Goal: Use online tool/utility: Utilize a website feature to perform a specific function

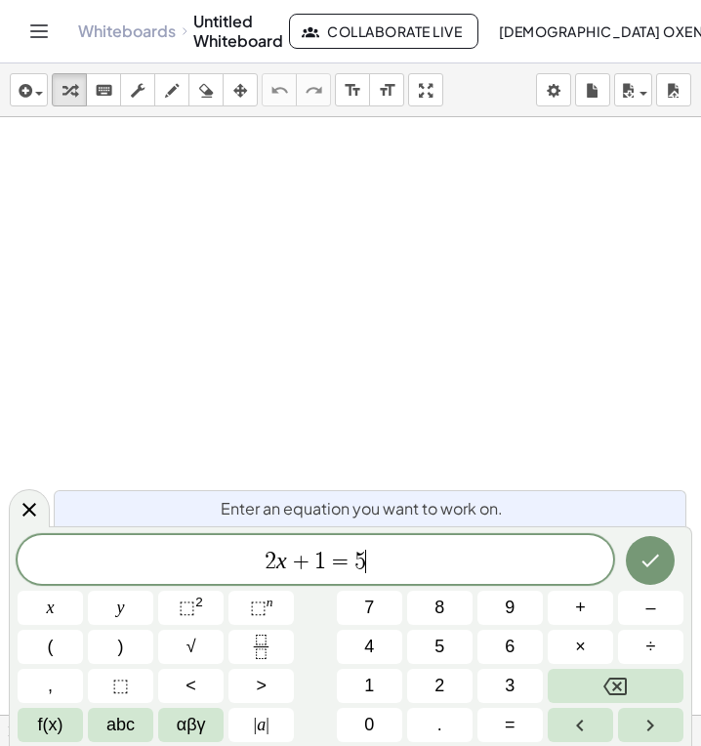
click at [373, 546] on div "2 x + 1 = 5 ​" at bounding box center [316, 559] width 596 height 49
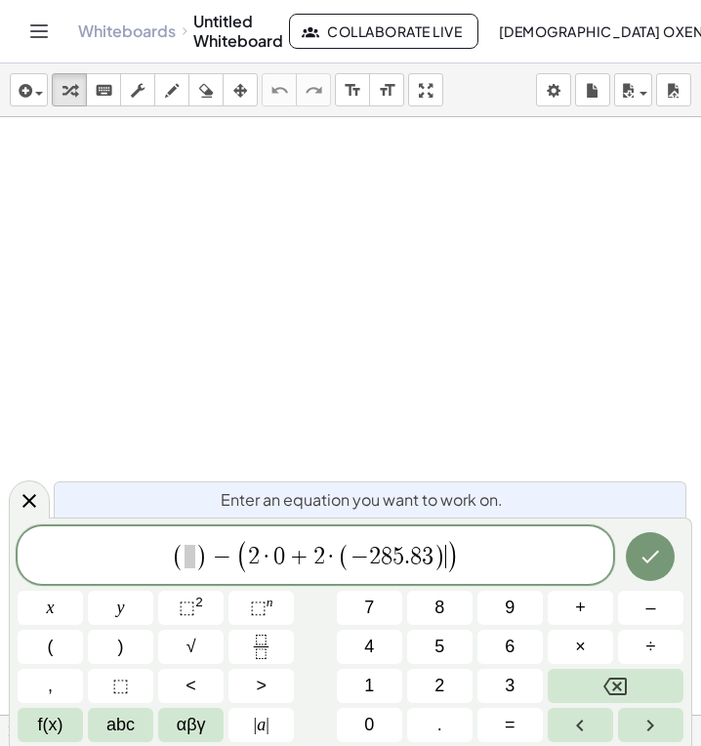
click at [189, 553] on span at bounding box center [190, 556] width 11 height 23
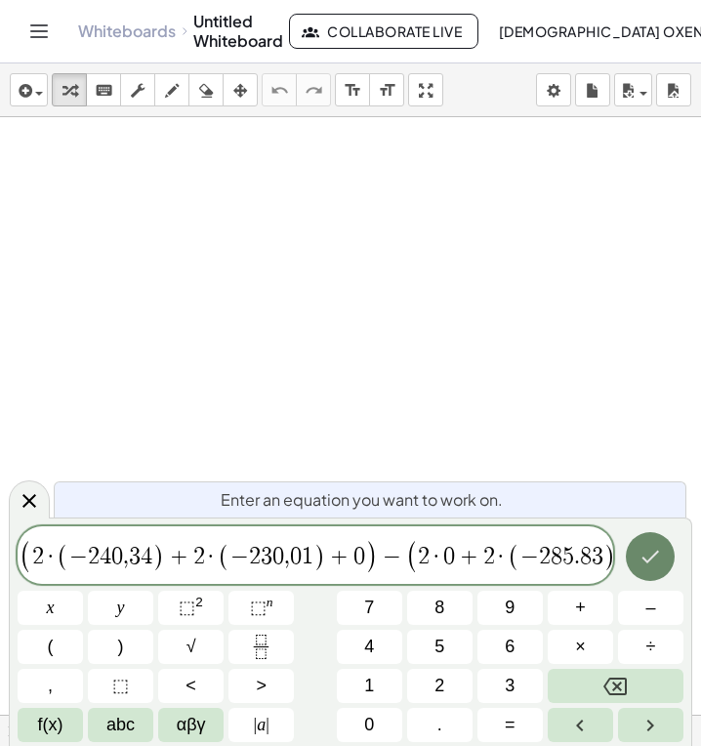
click at [646, 558] on icon "Done" at bounding box center [650, 556] width 23 height 23
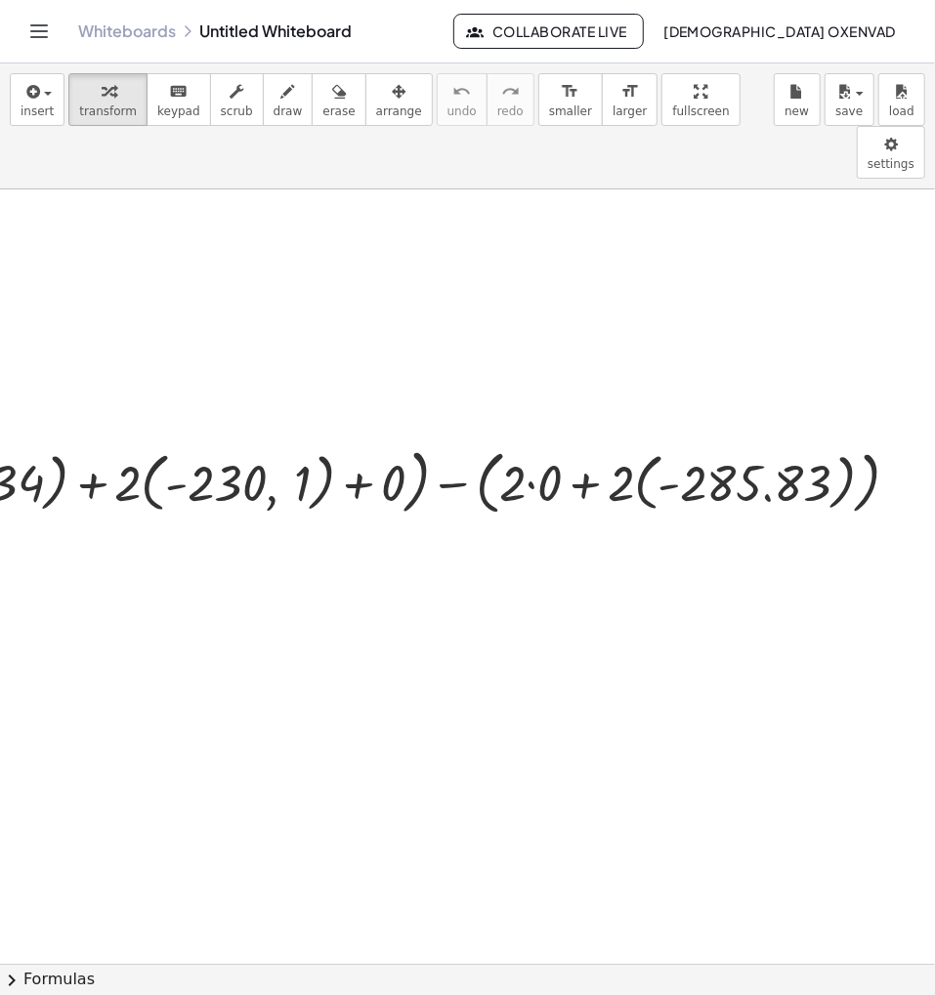
drag, startPoint x: 277, startPoint y: 664, endPoint x: 362, endPoint y: 699, distance: 91.9
drag, startPoint x: 362, startPoint y: 699, endPoint x: 281, endPoint y: 642, distance: 99.4
drag, startPoint x: 368, startPoint y: 100, endPoint x: 361, endPoint y: 223, distance: 123.2
click at [392, 101] on icon "button" at bounding box center [399, 91] width 14 height 23
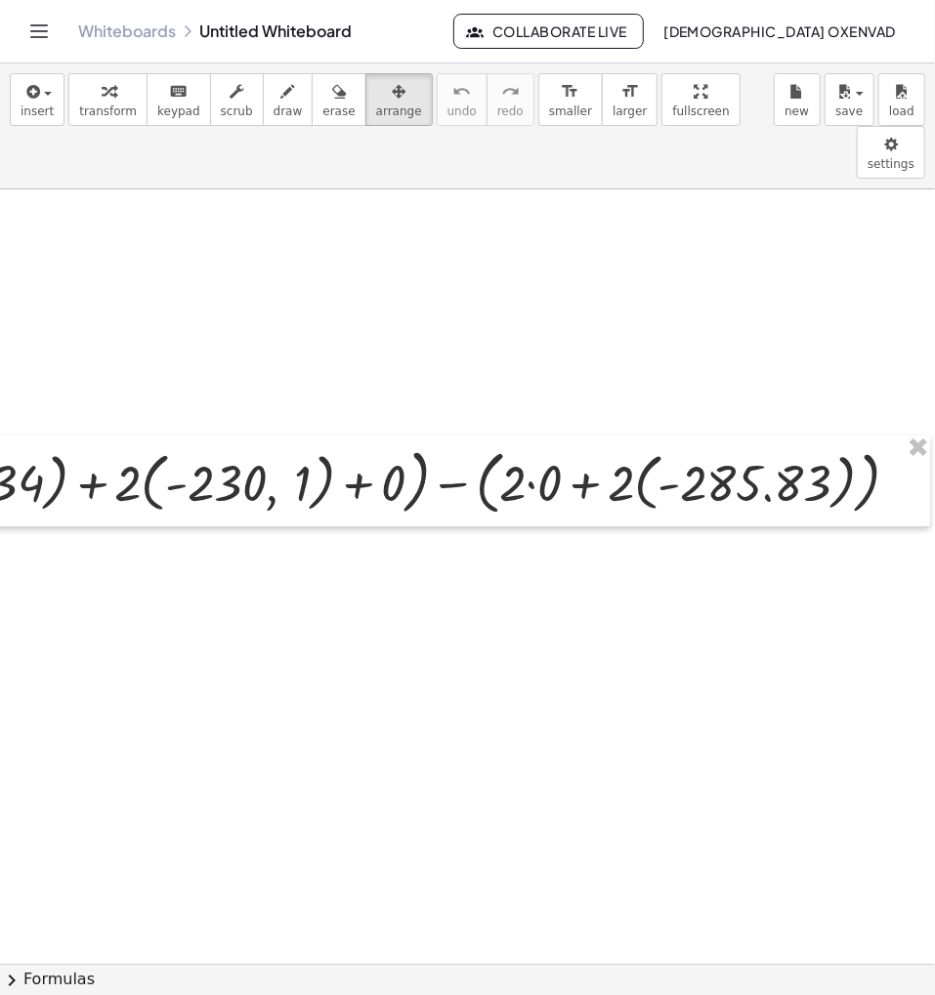
drag, startPoint x: 324, startPoint y: 301, endPoint x: 388, endPoint y: 340, distance: 74.5
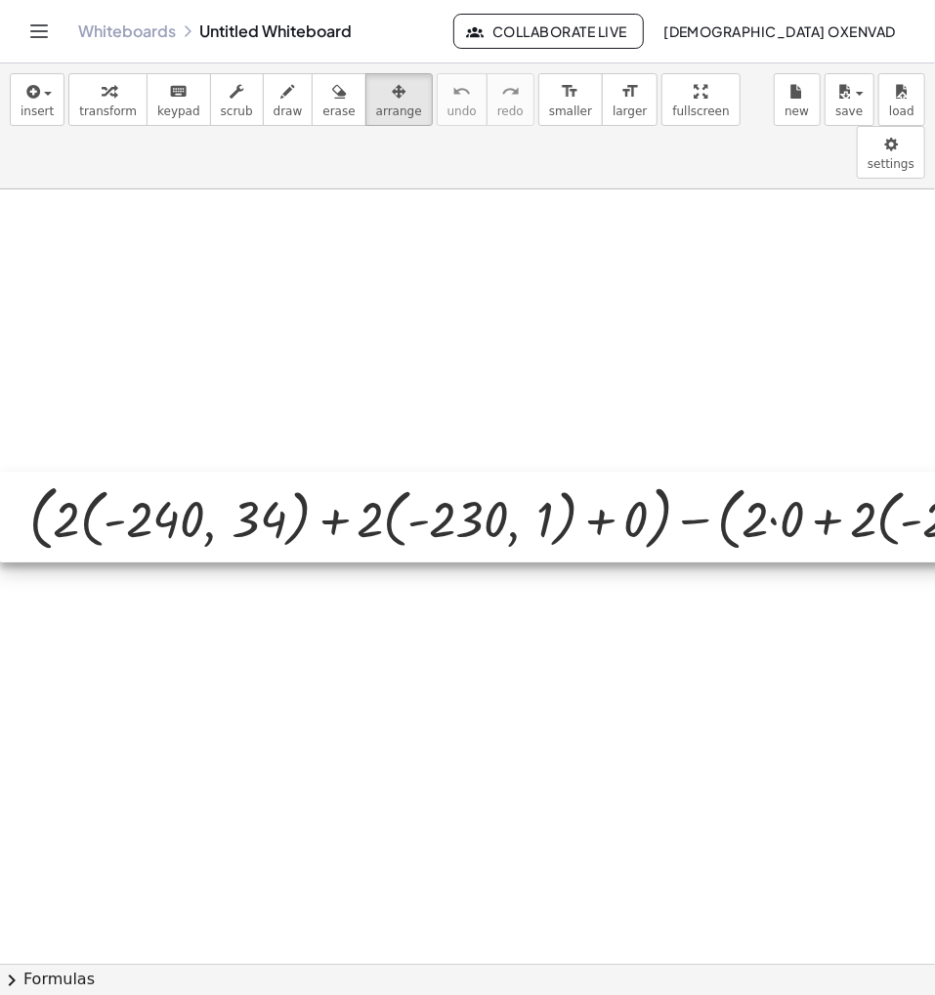
drag, startPoint x: 155, startPoint y: 433, endPoint x: 240, endPoint y: 468, distance: 91.9
click at [240, 472] on div at bounding box center [586, 517] width 1172 height 91
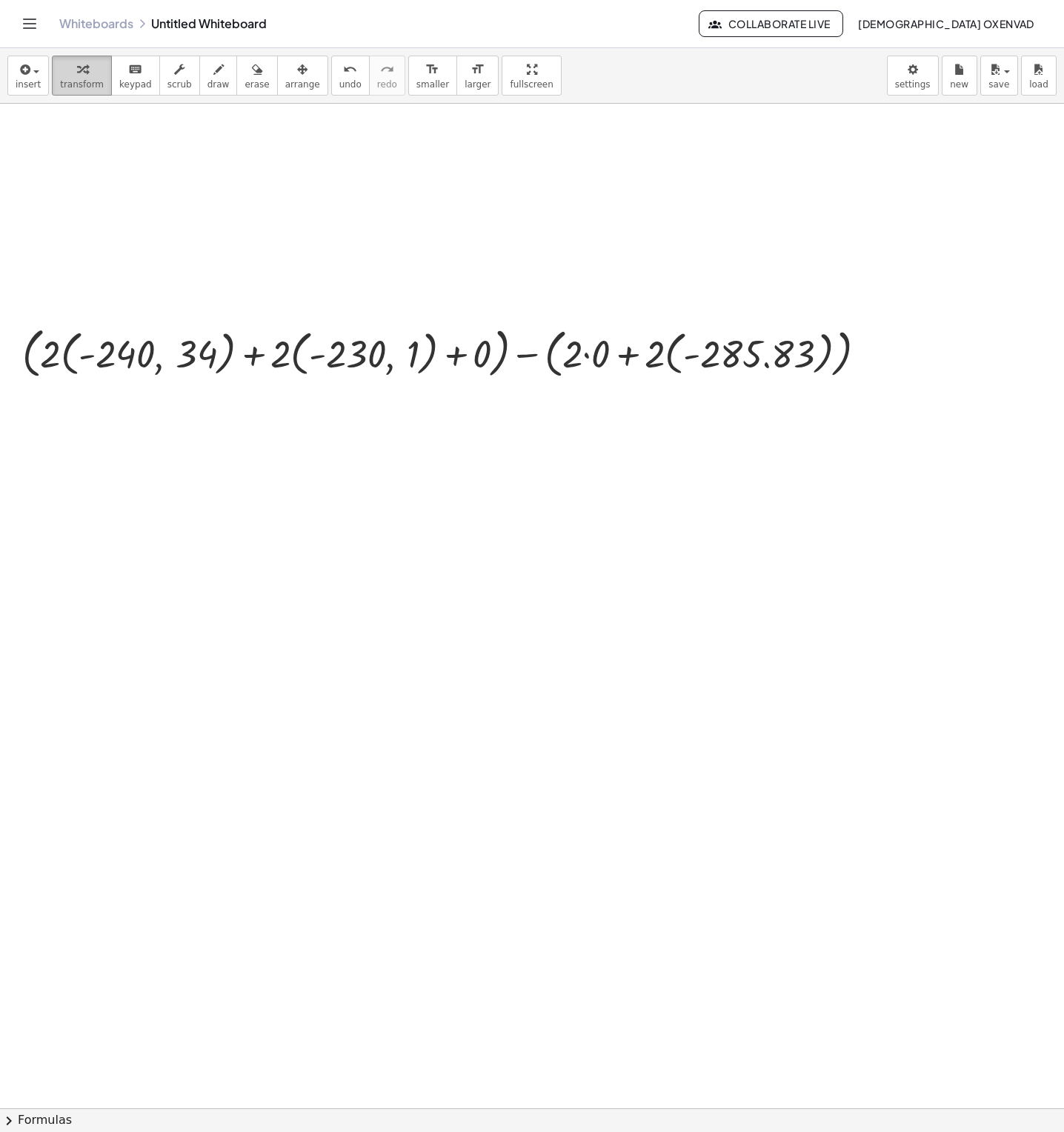
click at [81, 77] on div "button" at bounding box center [82, 68] width 44 height 17
click at [58, 350] on div at bounding box center [450, 352] width 870 height 61
click at [51, 351] on div at bounding box center [450, 352] width 870 height 61
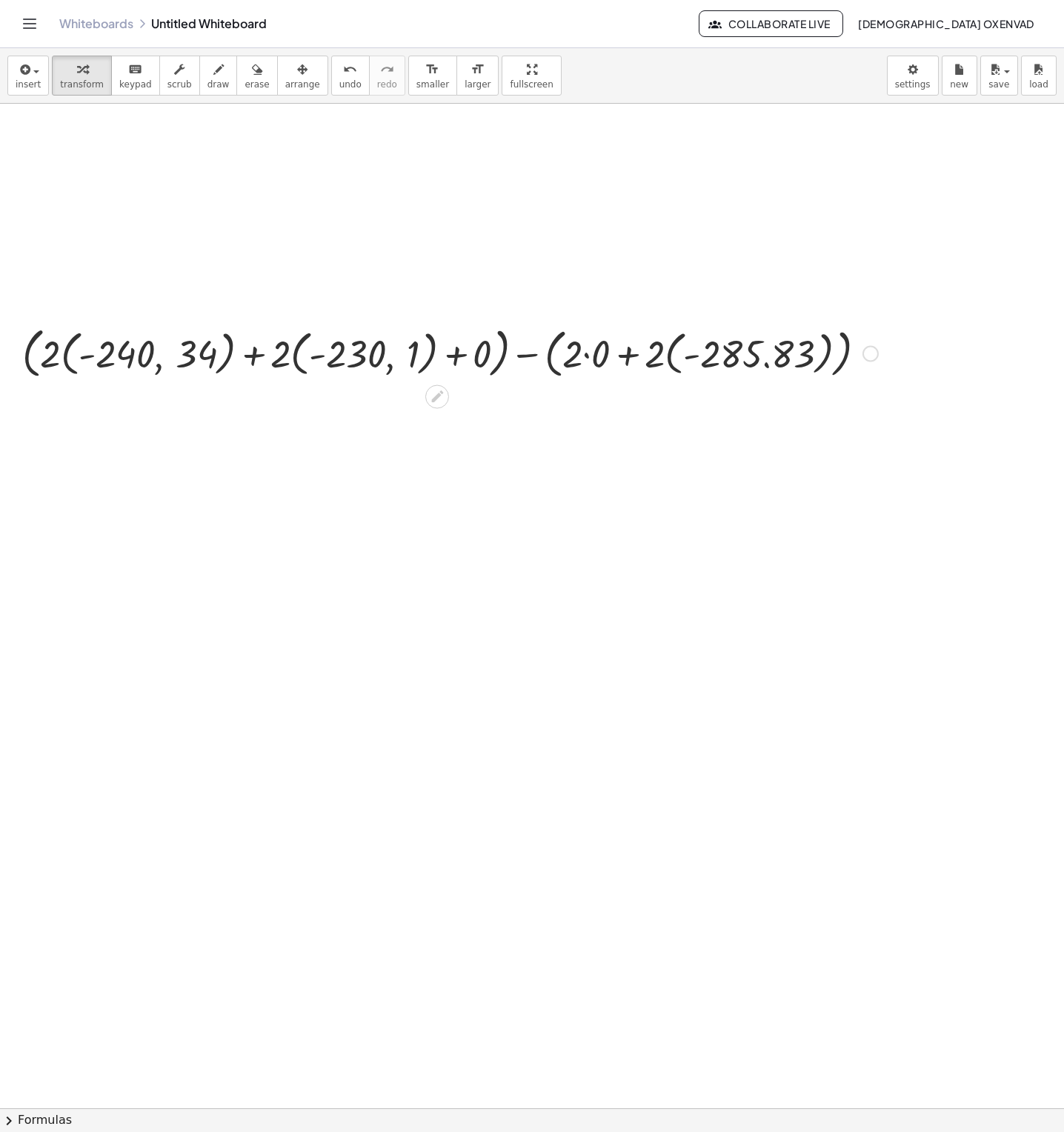
click at [211, 363] on div at bounding box center [450, 352] width 870 height 61
click at [156, 369] on div at bounding box center [450, 352] width 870 height 61
click at [430, 395] on icon at bounding box center [436, 397] width 16 height 16
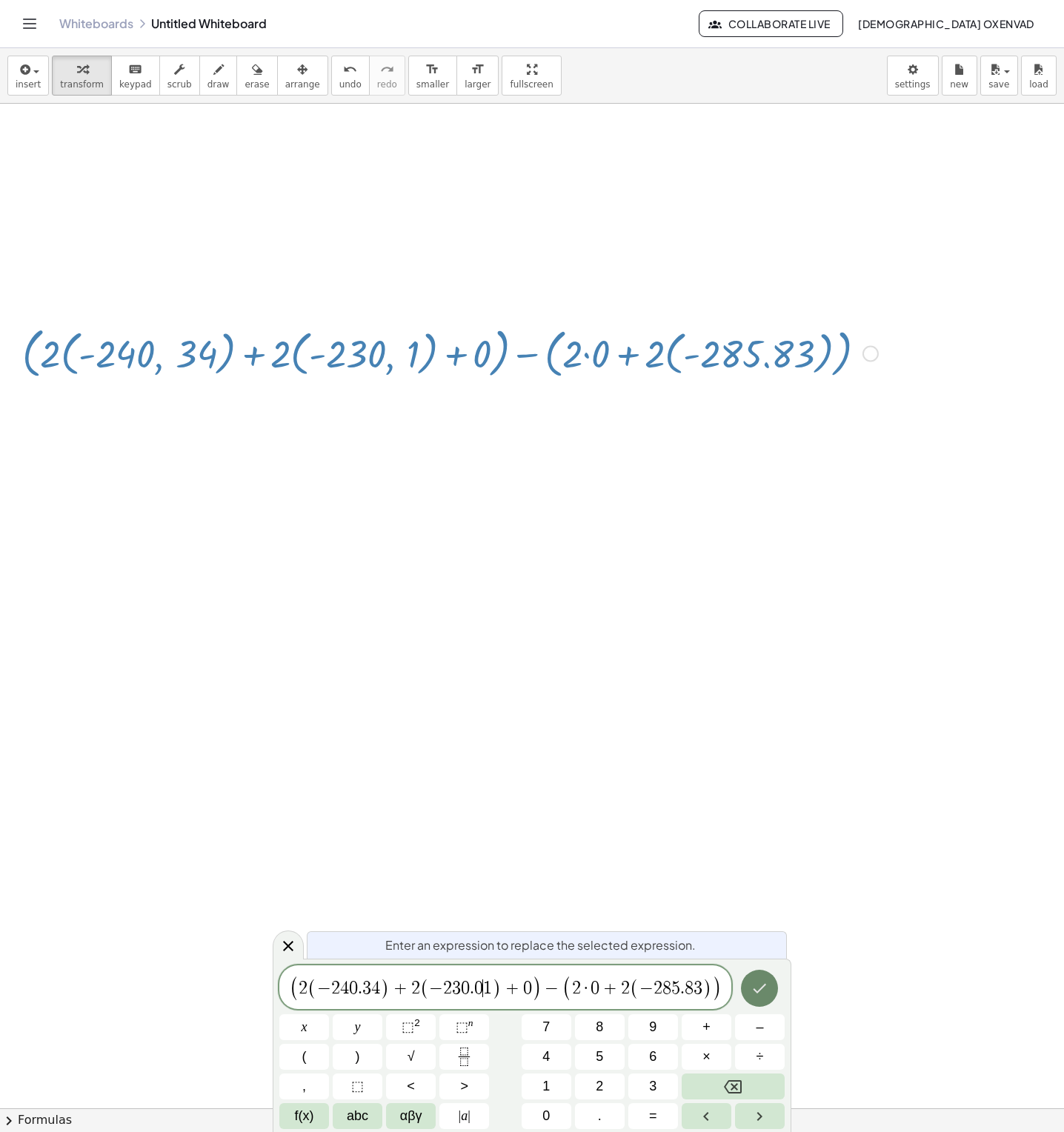
click at [757, 989] on icon "Done" at bounding box center [759, 988] width 17 height 17
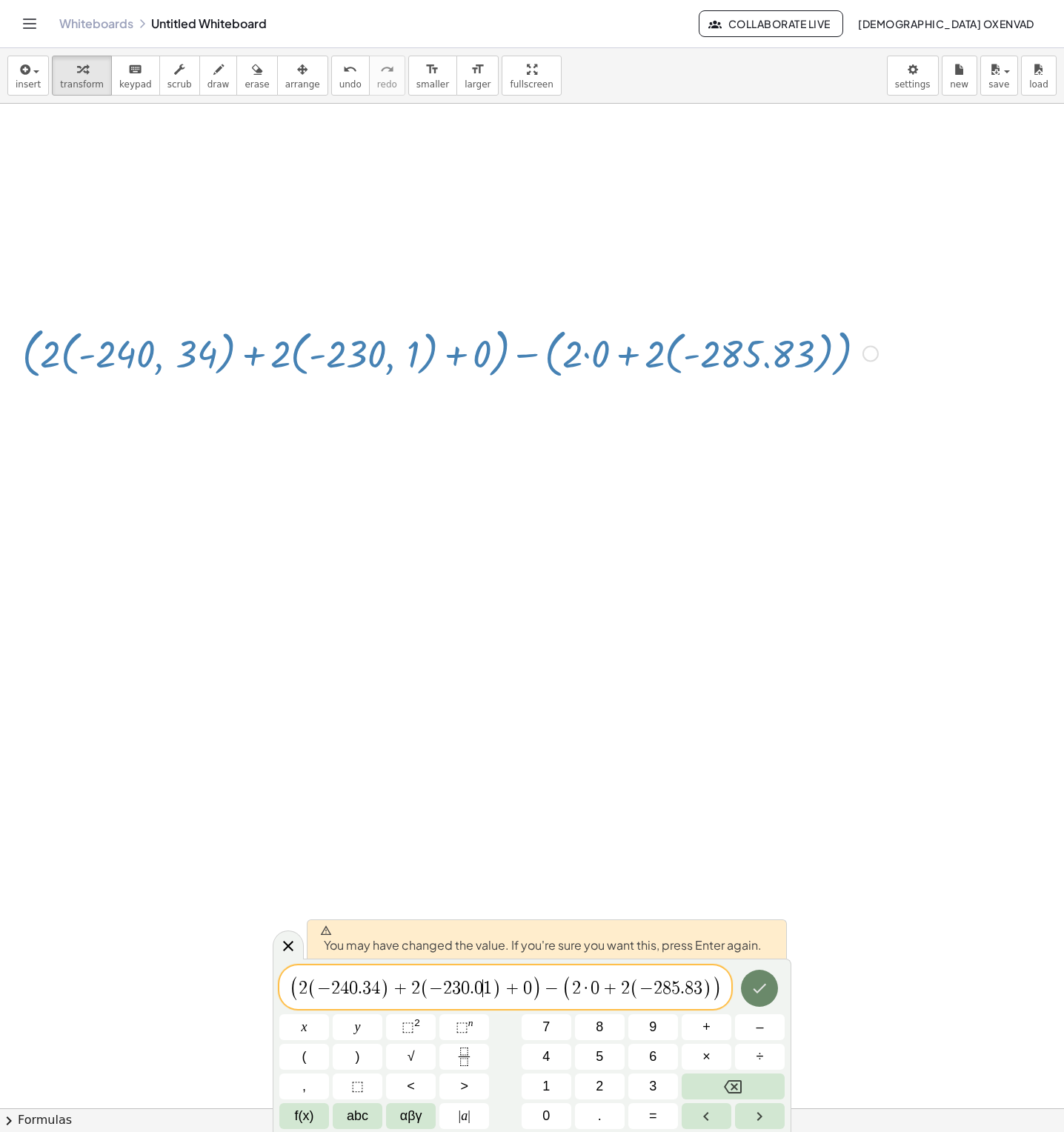
click at [755, 982] on icon "Done" at bounding box center [759, 988] width 17 height 17
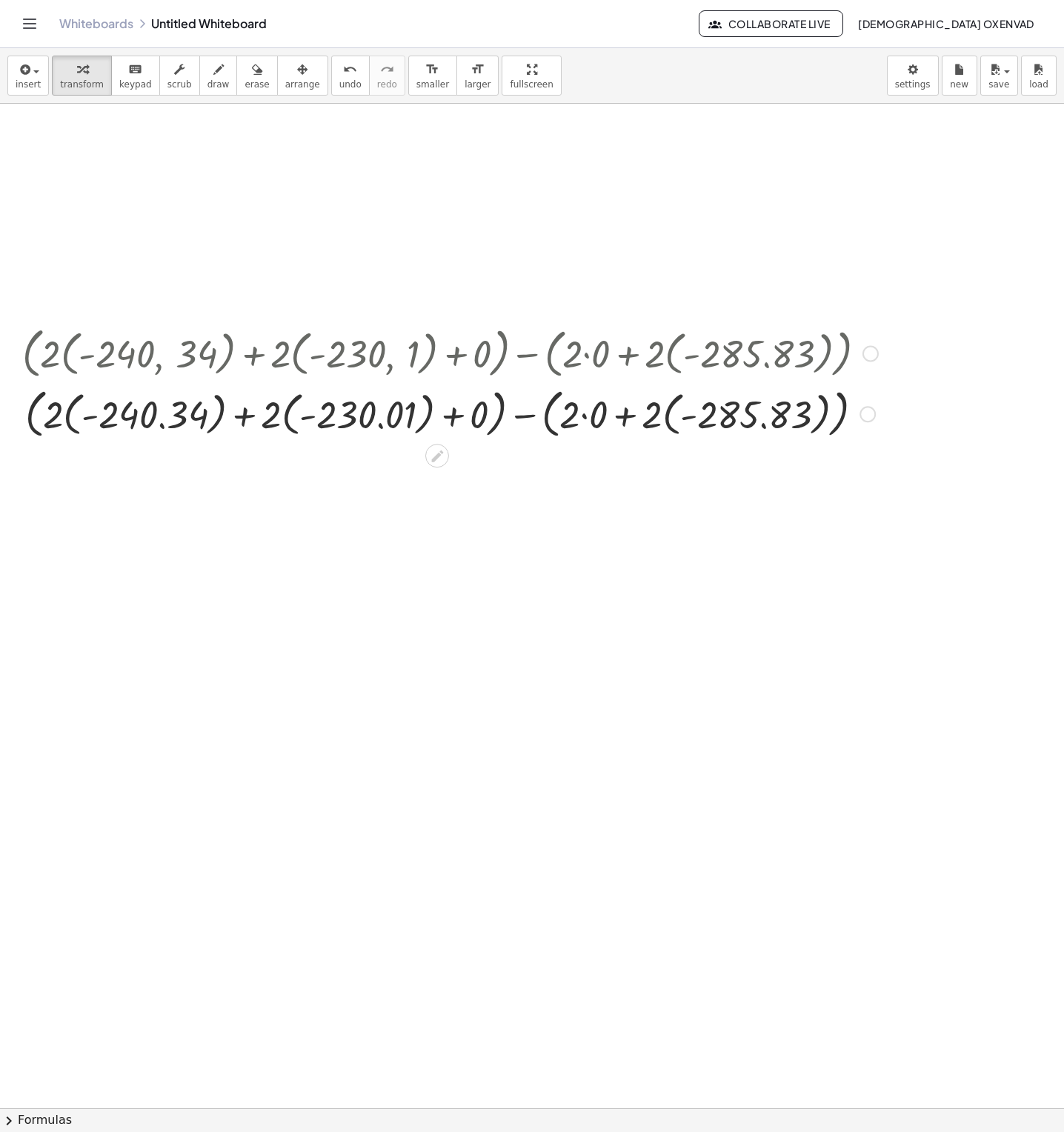
click at [337, 420] on div at bounding box center [450, 413] width 870 height 60
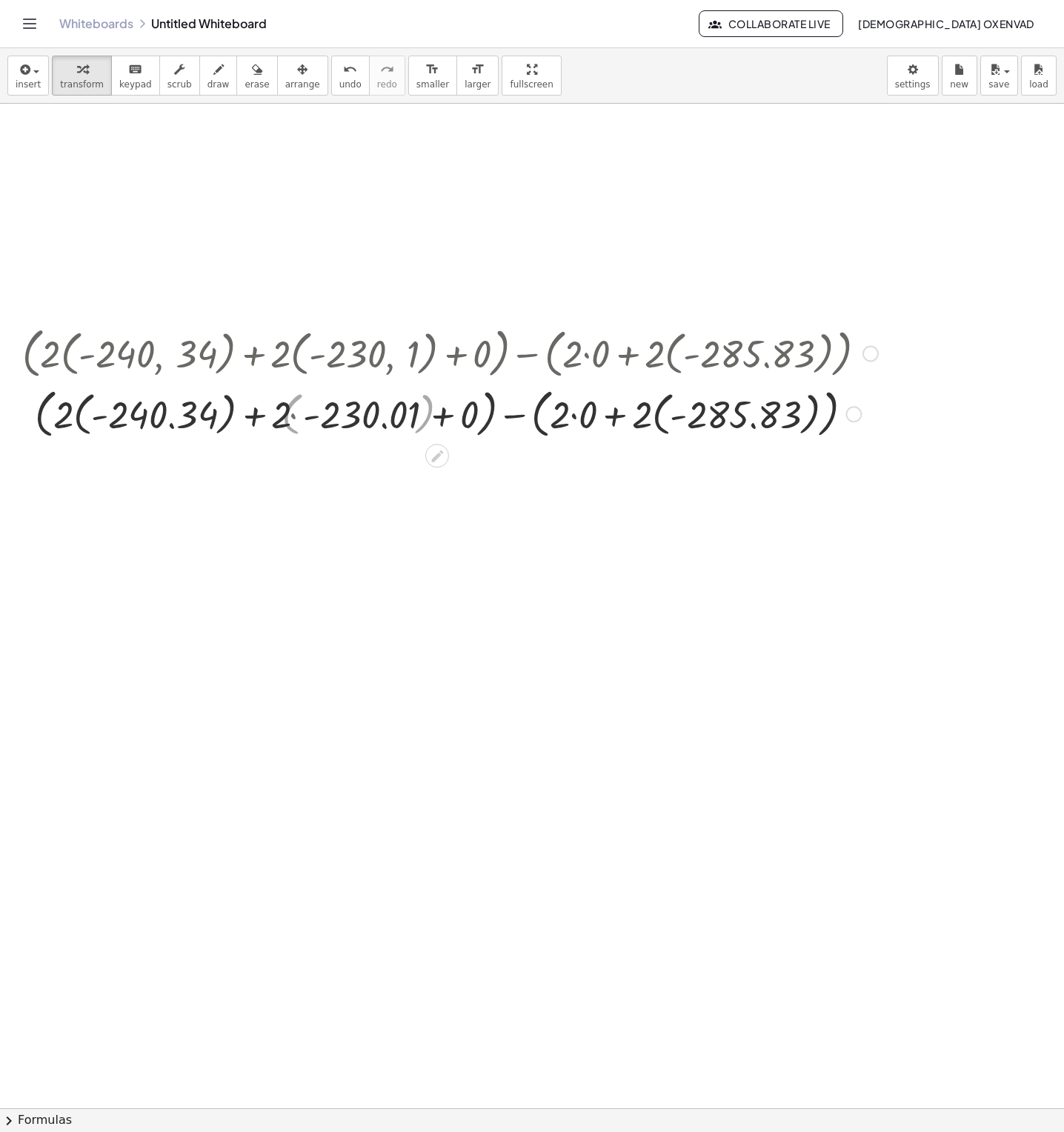
click at [332, 420] on div at bounding box center [450, 413] width 870 height 60
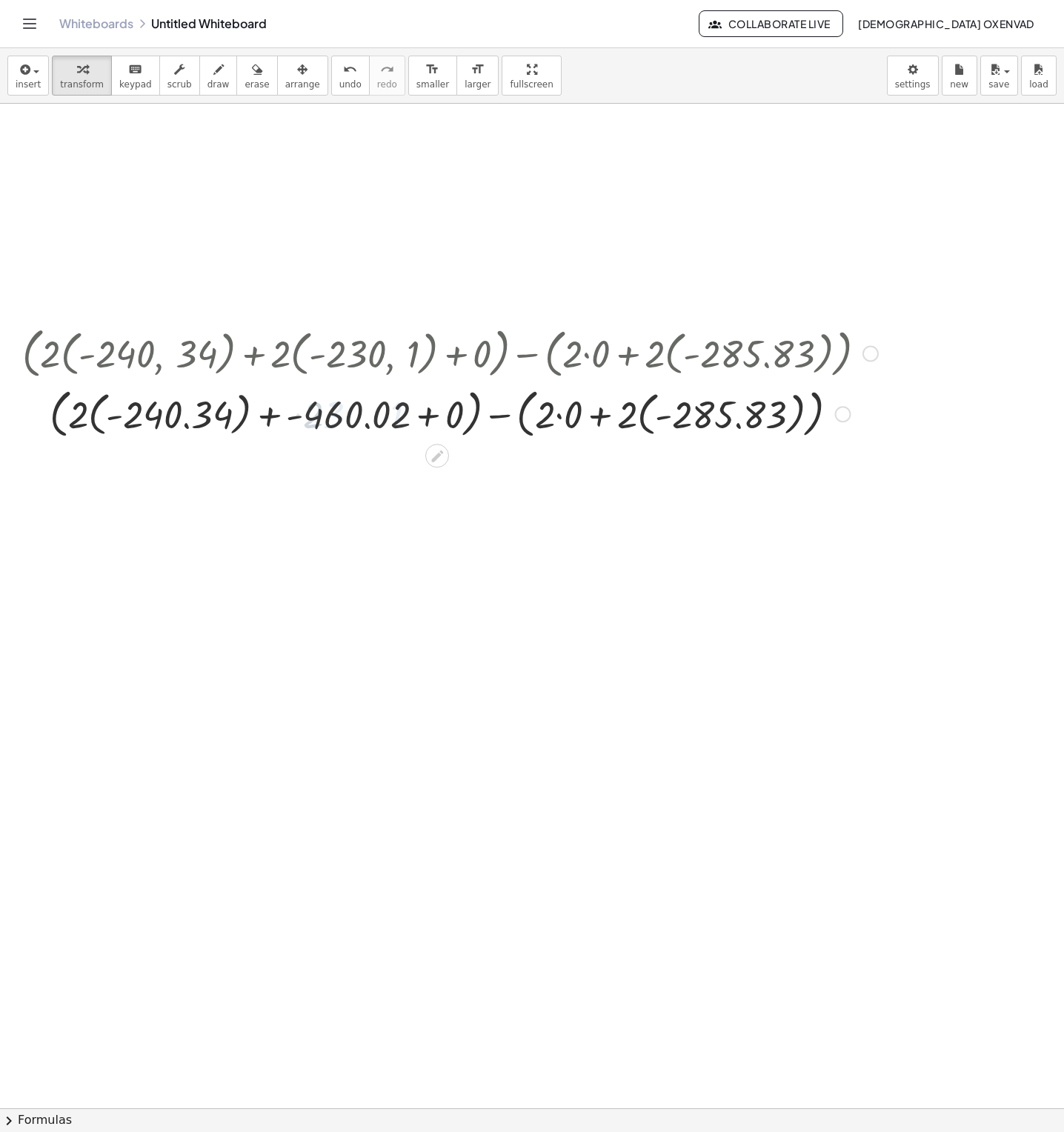
click at [216, 415] on div at bounding box center [450, 413] width 870 height 60
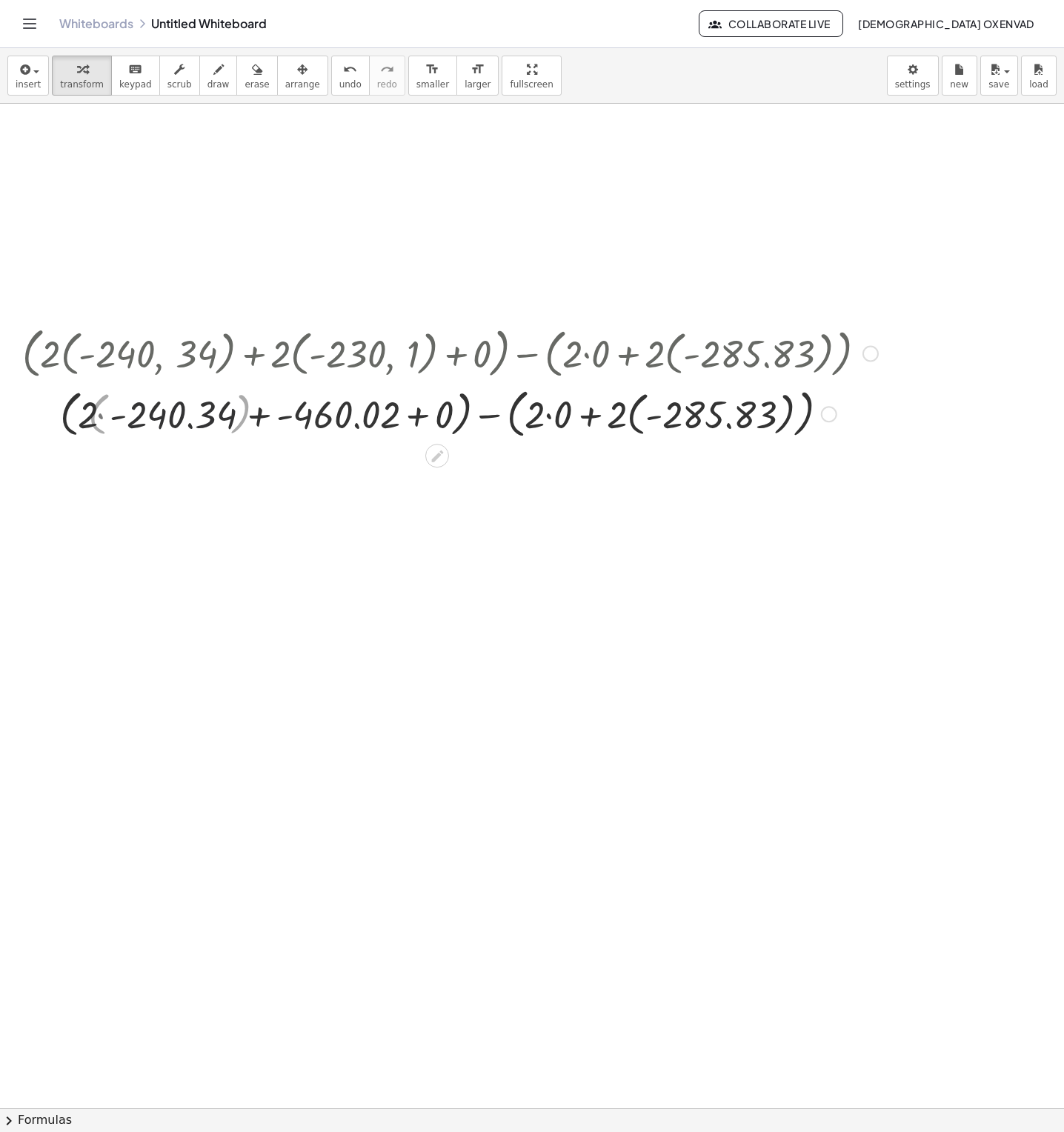
click at [191, 420] on div at bounding box center [450, 413] width 870 height 60
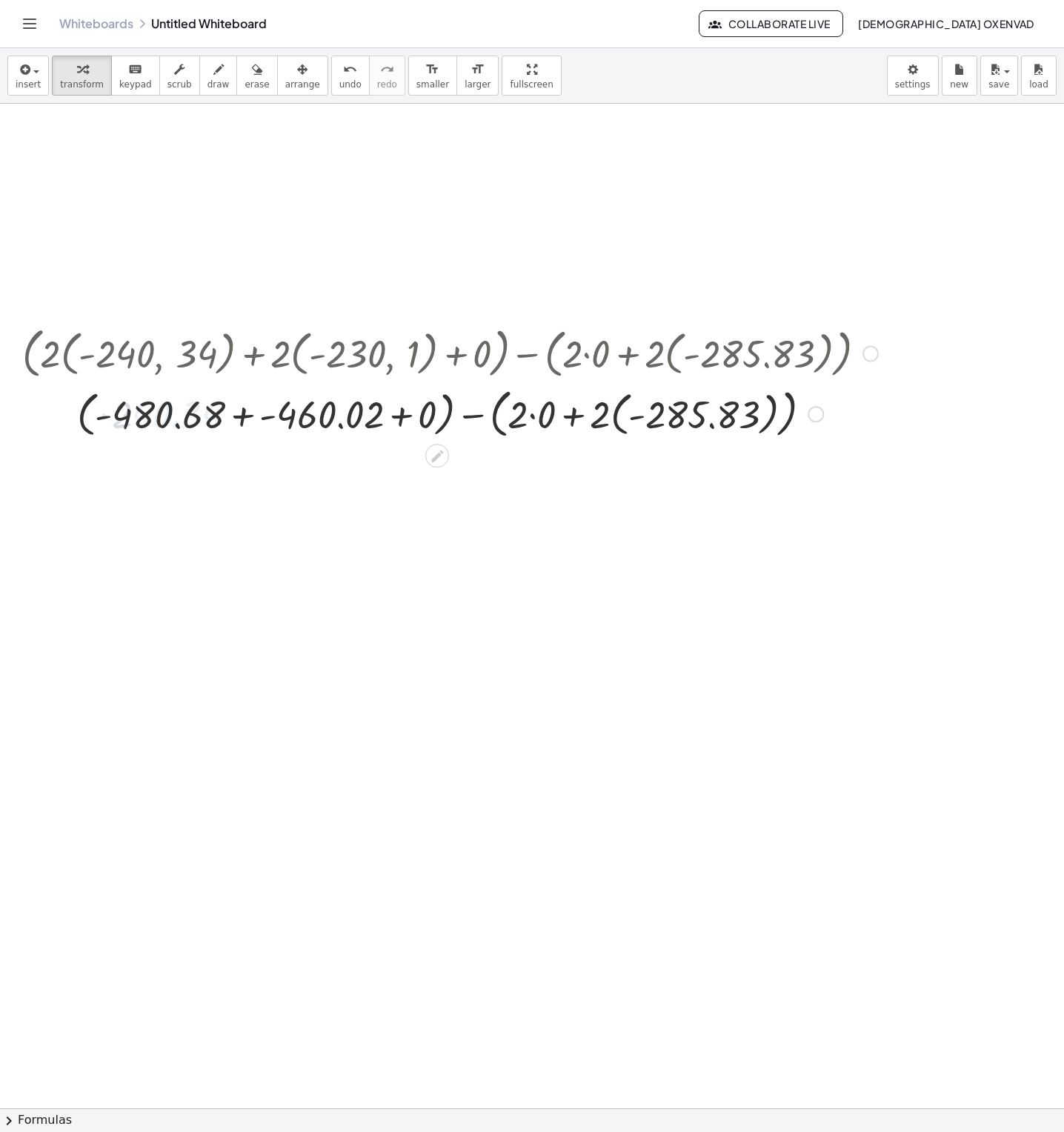
click at [437, 354] on div "+ ( + · 2 · ( , - 240 , 34 ) + · 2 · ( , - 230 , 1 ) + 0 ) − ( + · 2 · 0 + · 2 …" at bounding box center [437, 354] width 0 height 0
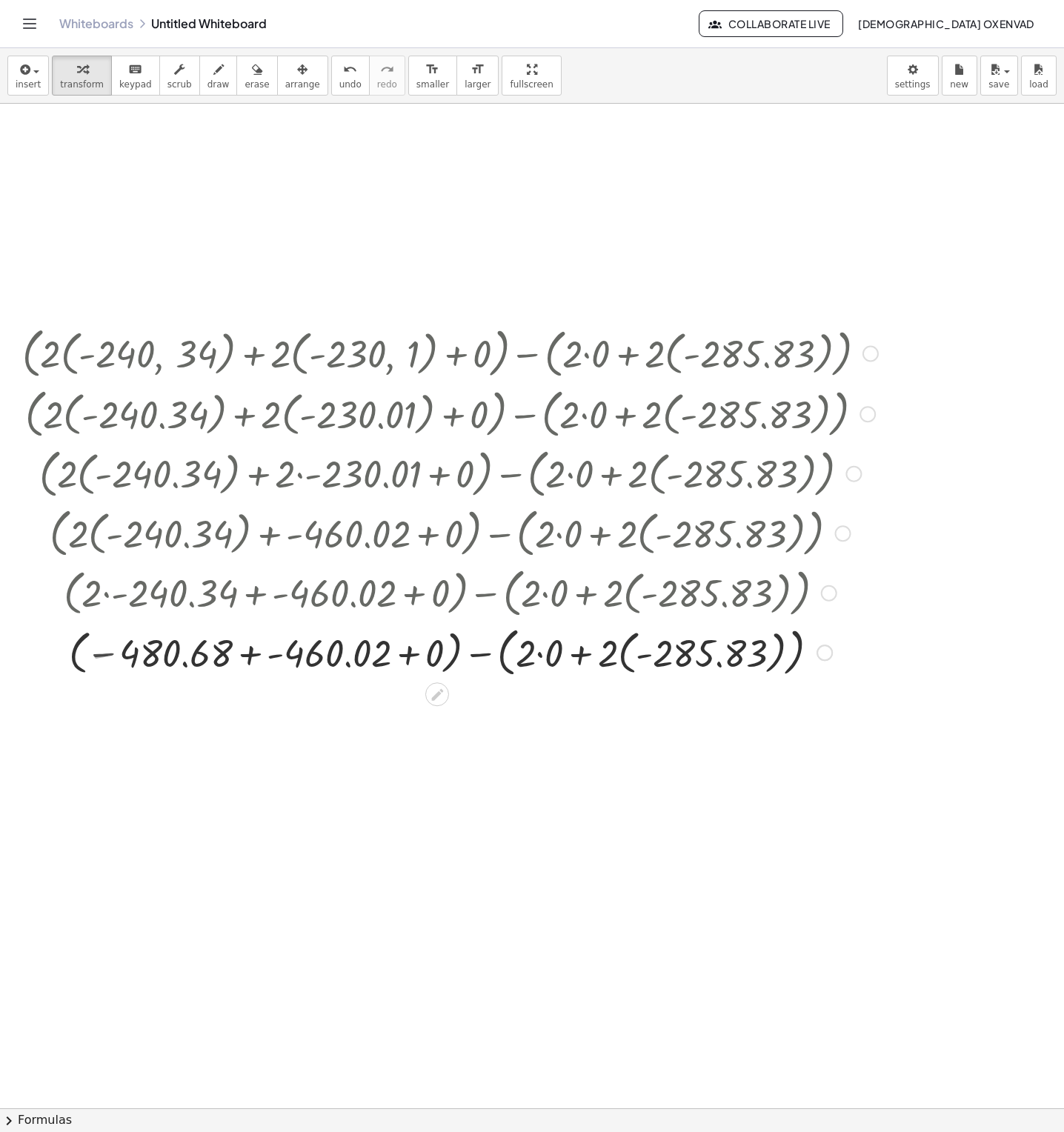
click at [238, 653] on div at bounding box center [450, 651] width 870 height 60
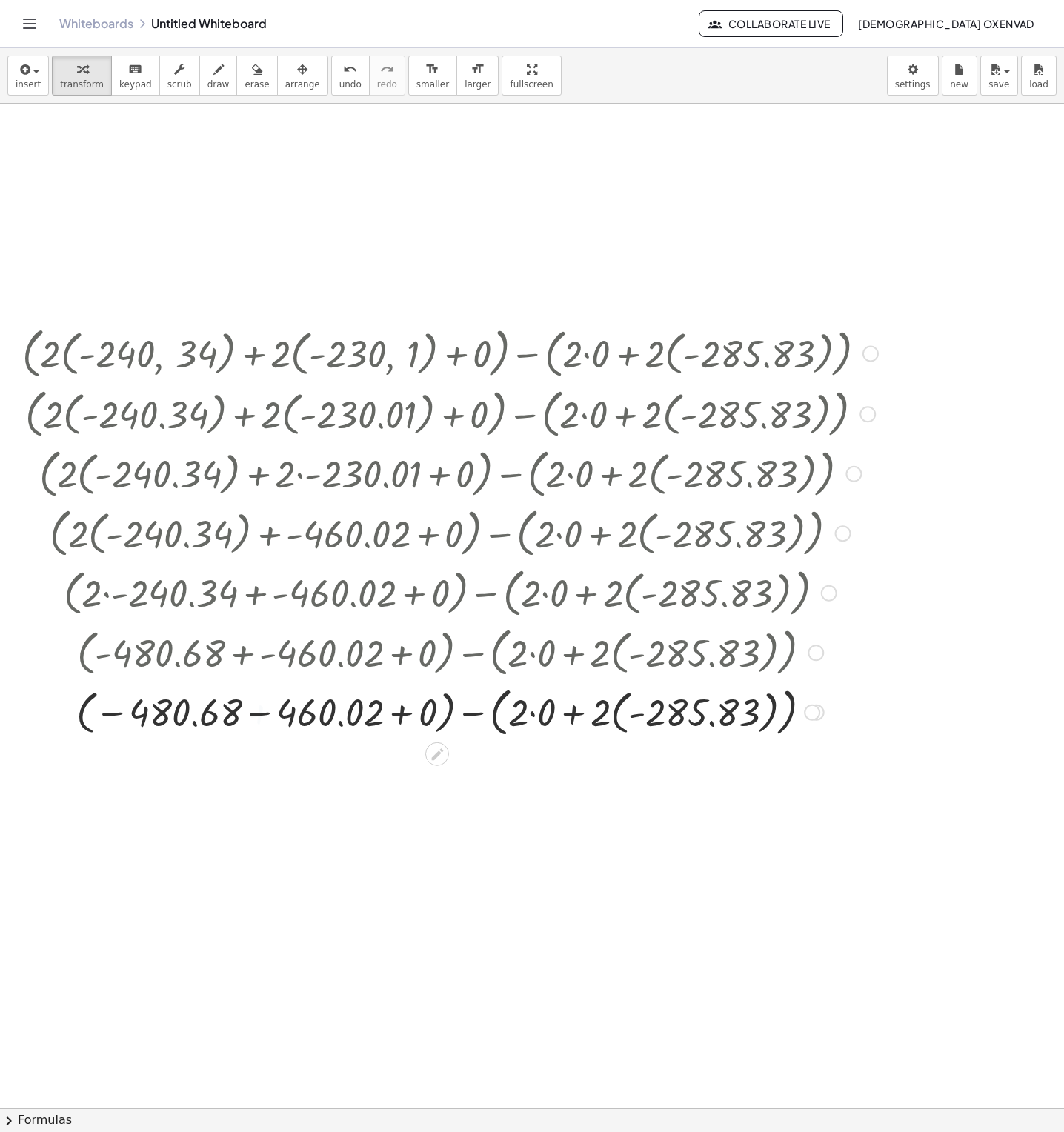
click at [276, 718] on div at bounding box center [450, 711] width 870 height 60
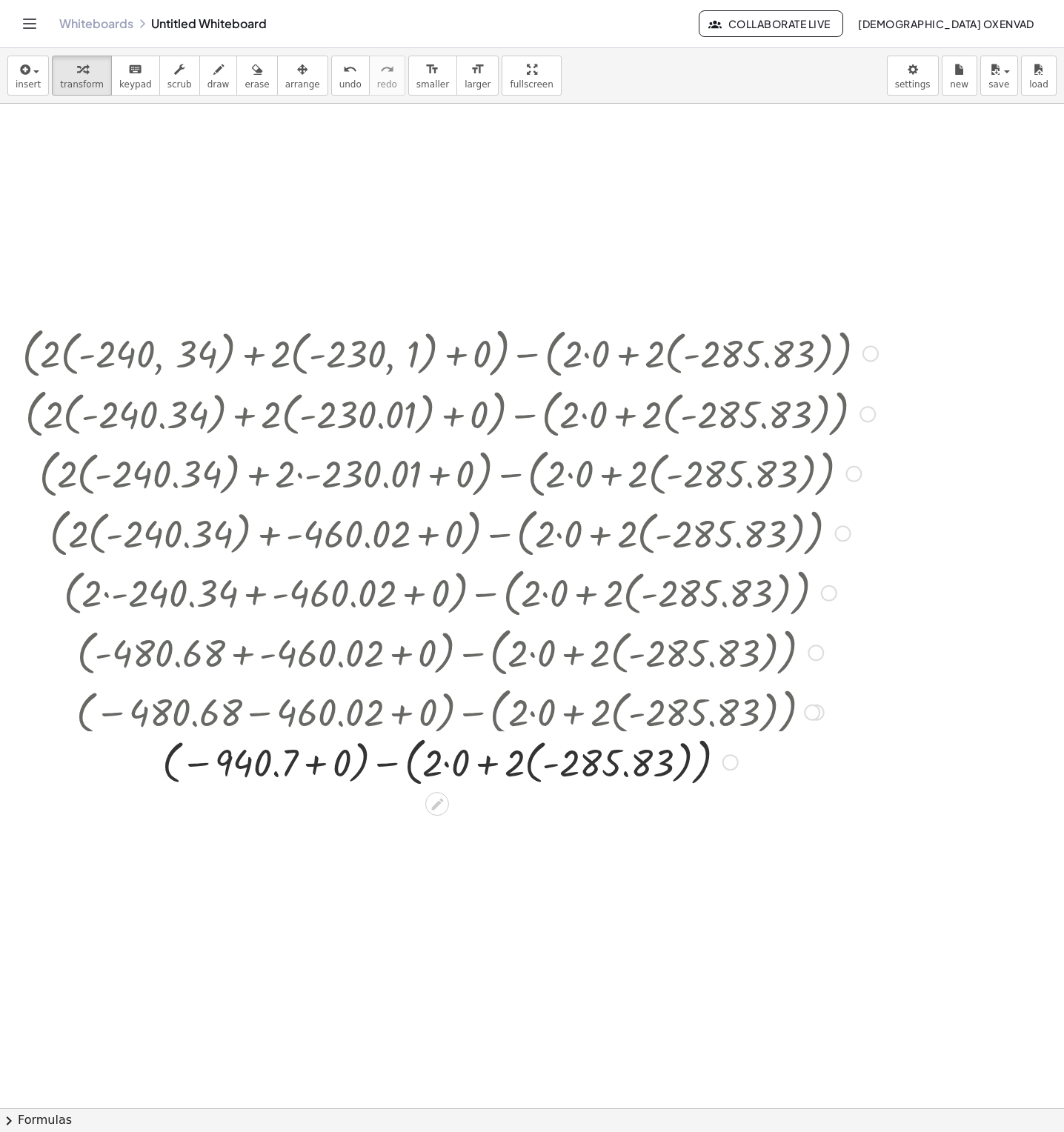
click at [437, 354] on div "+ ( + · 2 · ( , - 240 , 34 ) + · 2 · ( , - 230 , 1 ) + 0 ) − ( + · 2 · 0 + · 2 …" at bounding box center [437, 354] width 0 height 0
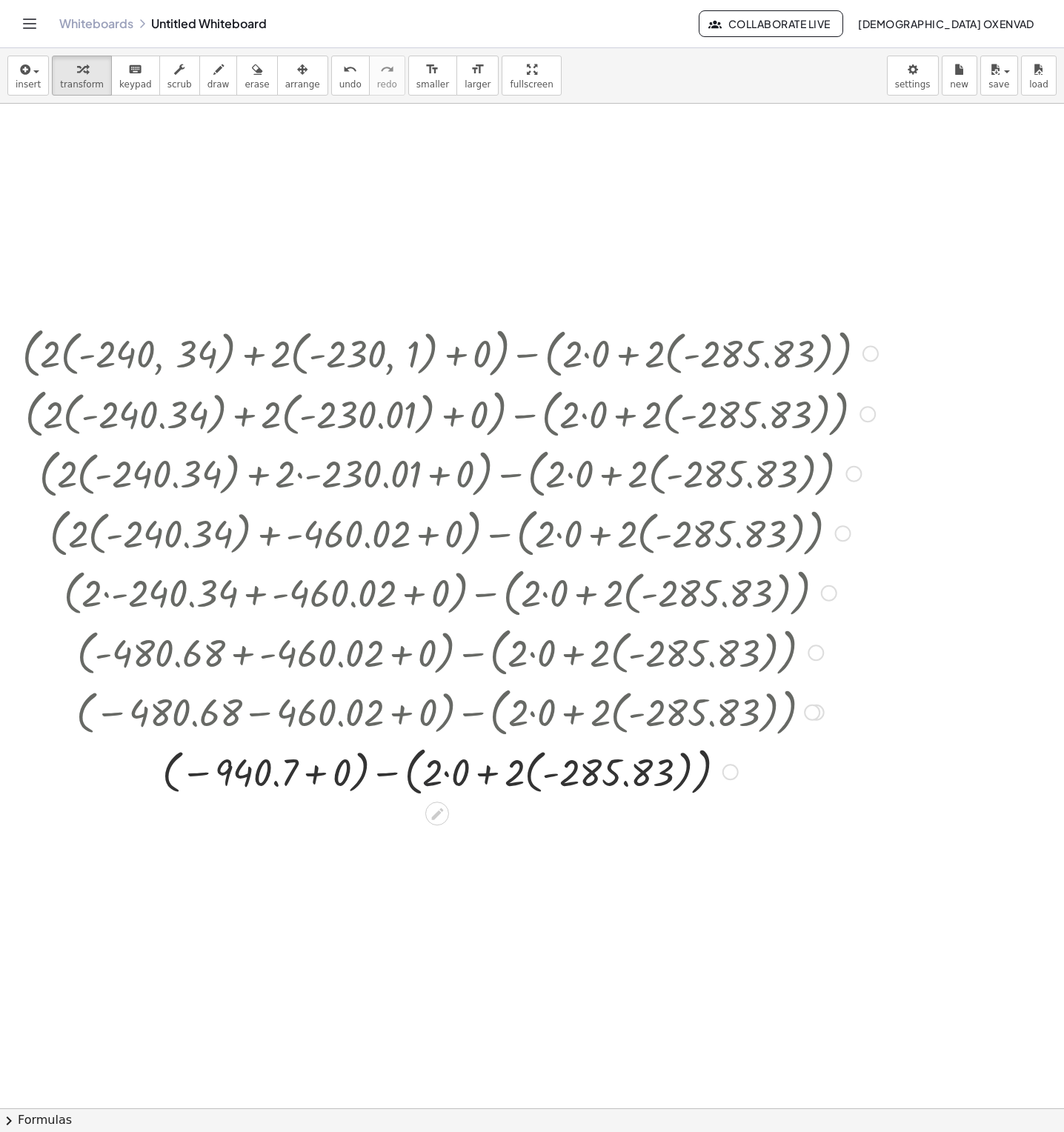
click at [494, 762] on div at bounding box center [450, 771] width 870 height 60
click at [460, 768] on div at bounding box center [450, 771] width 870 height 60
click at [525, 766] on div at bounding box center [450, 771] width 870 height 60
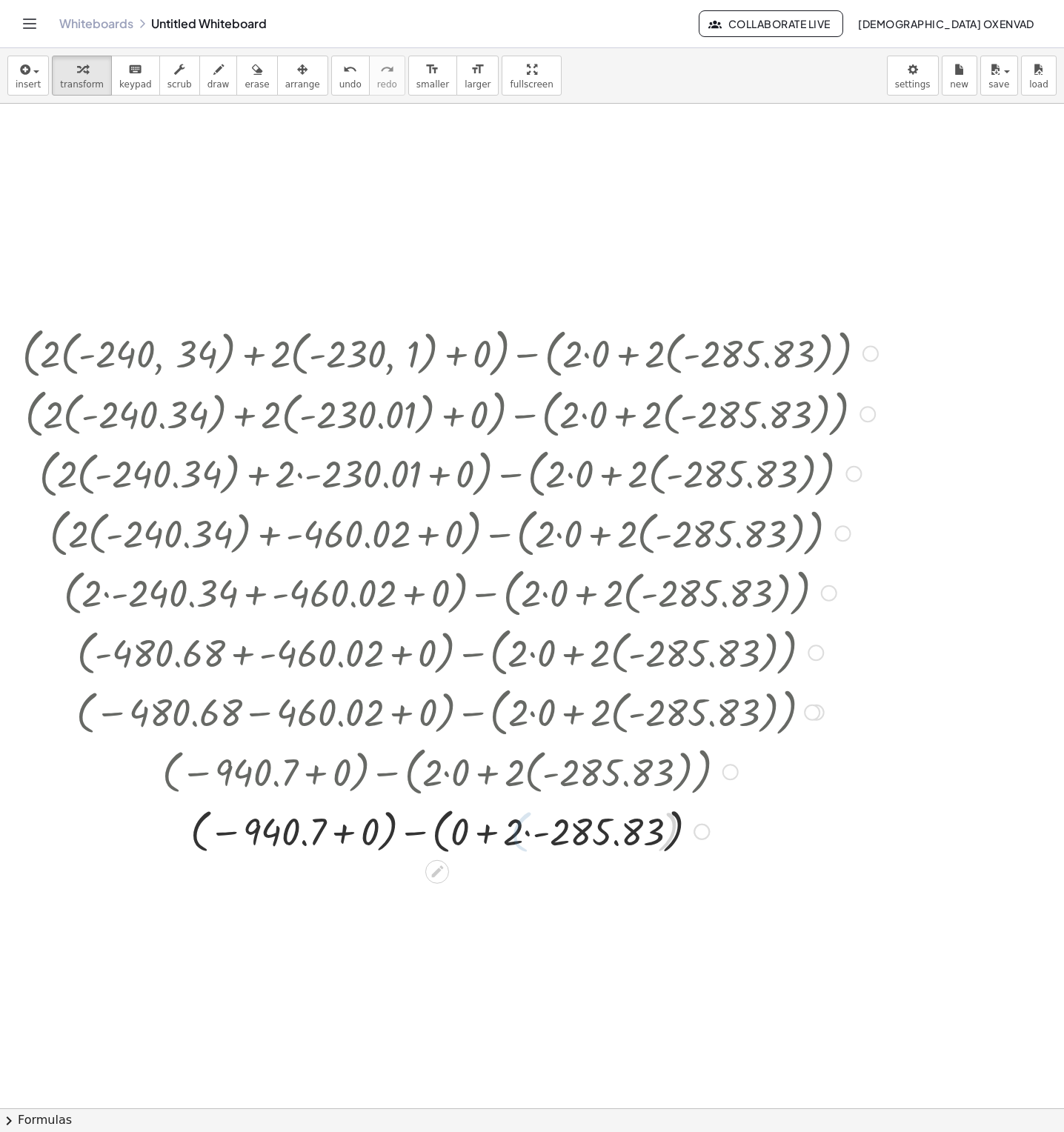
click at [534, 823] on div at bounding box center [450, 831] width 870 height 56
click at [537, 837] on div at bounding box center [450, 831] width 870 height 56
click at [521, 836] on div at bounding box center [450, 831] width 870 height 56
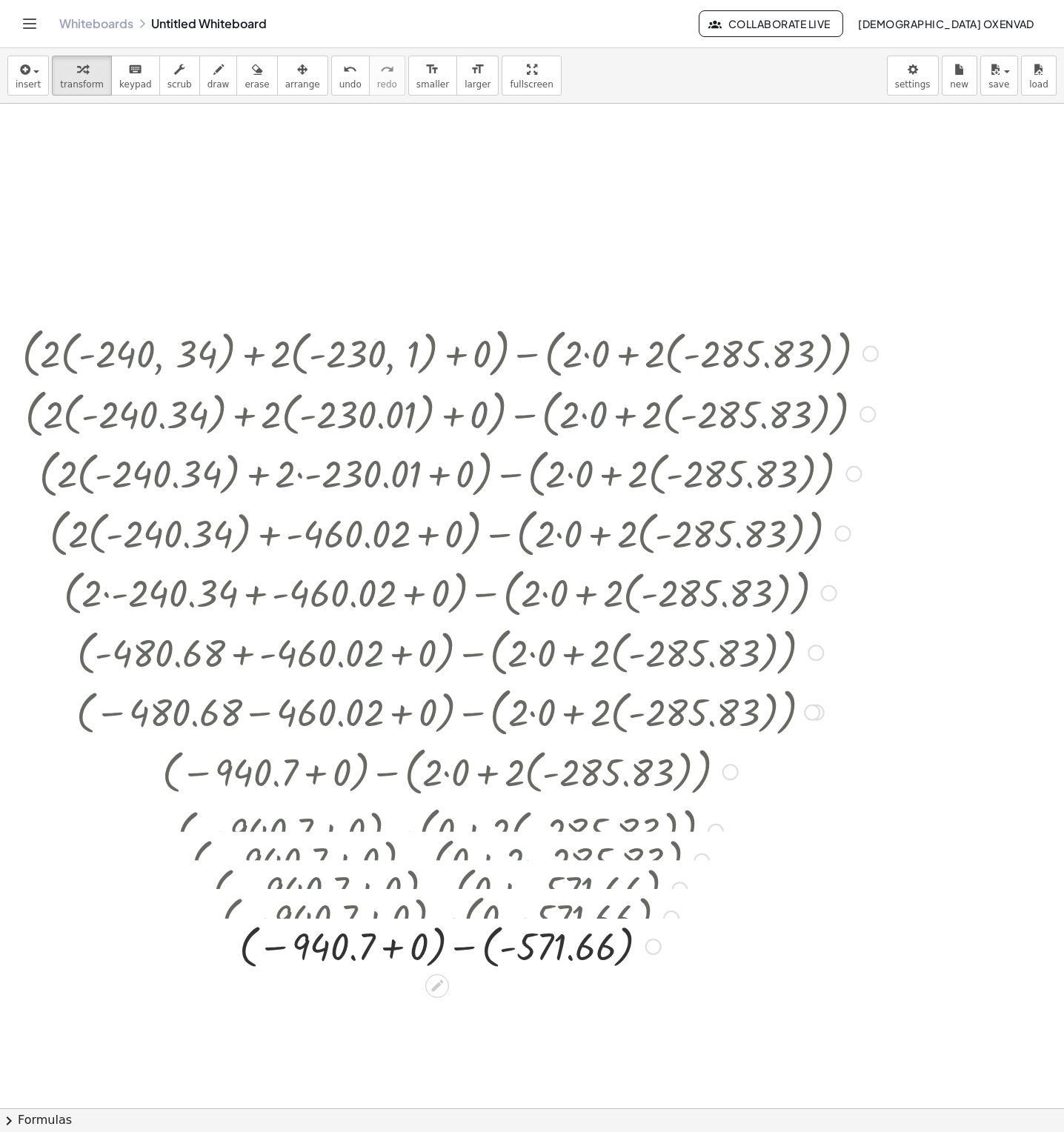
click at [409, 834] on div at bounding box center [450, 831] width 899 height 60
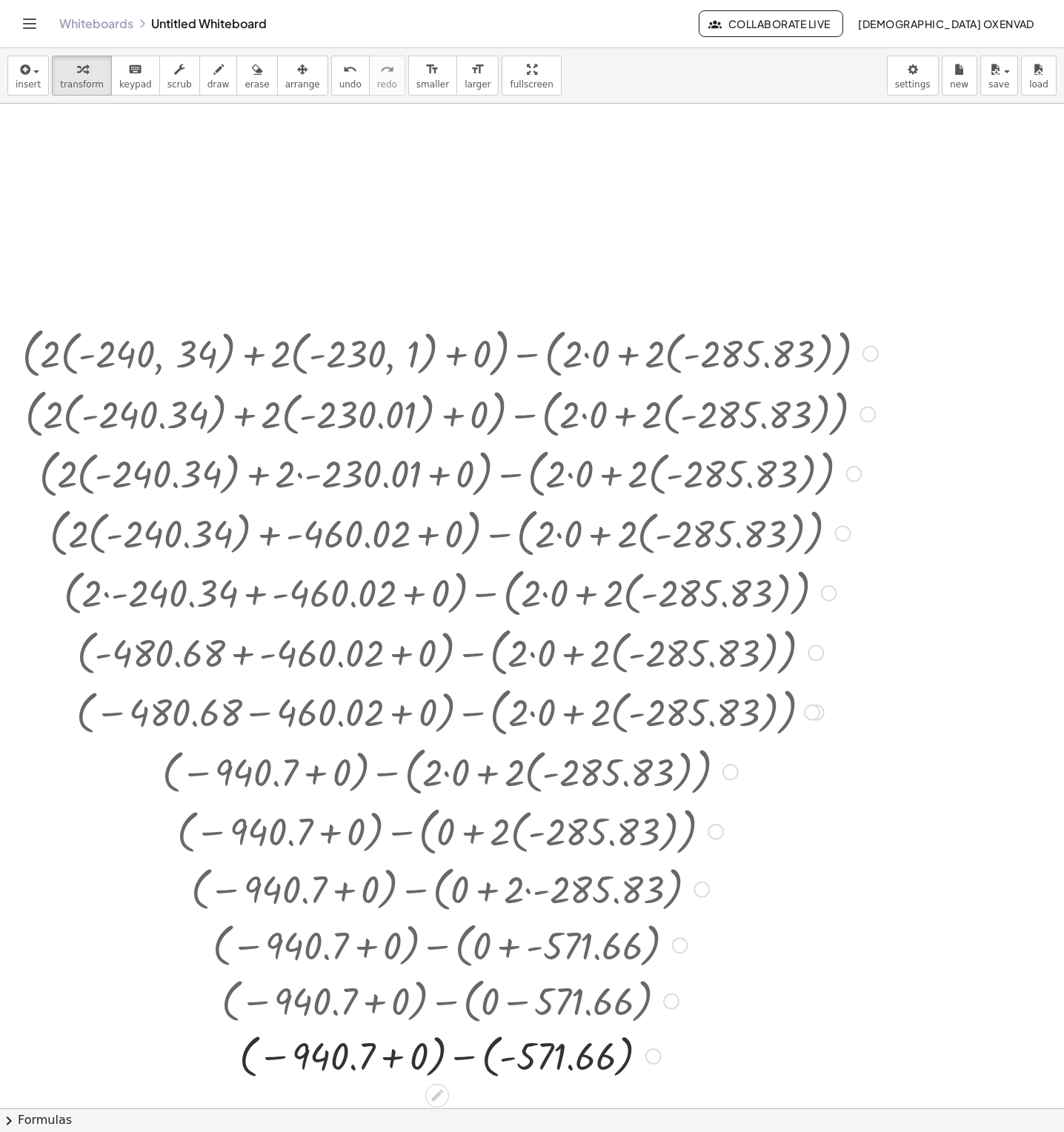
click at [388, 1042] on div at bounding box center [450, 1055] width 870 height 54
click at [407, 1061] on div at bounding box center [450, 1055] width 870 height 54
click at [426, 1060] on div at bounding box center [450, 1055] width 870 height 54
click at [429, 1056] on div at bounding box center [450, 1055] width 870 height 49
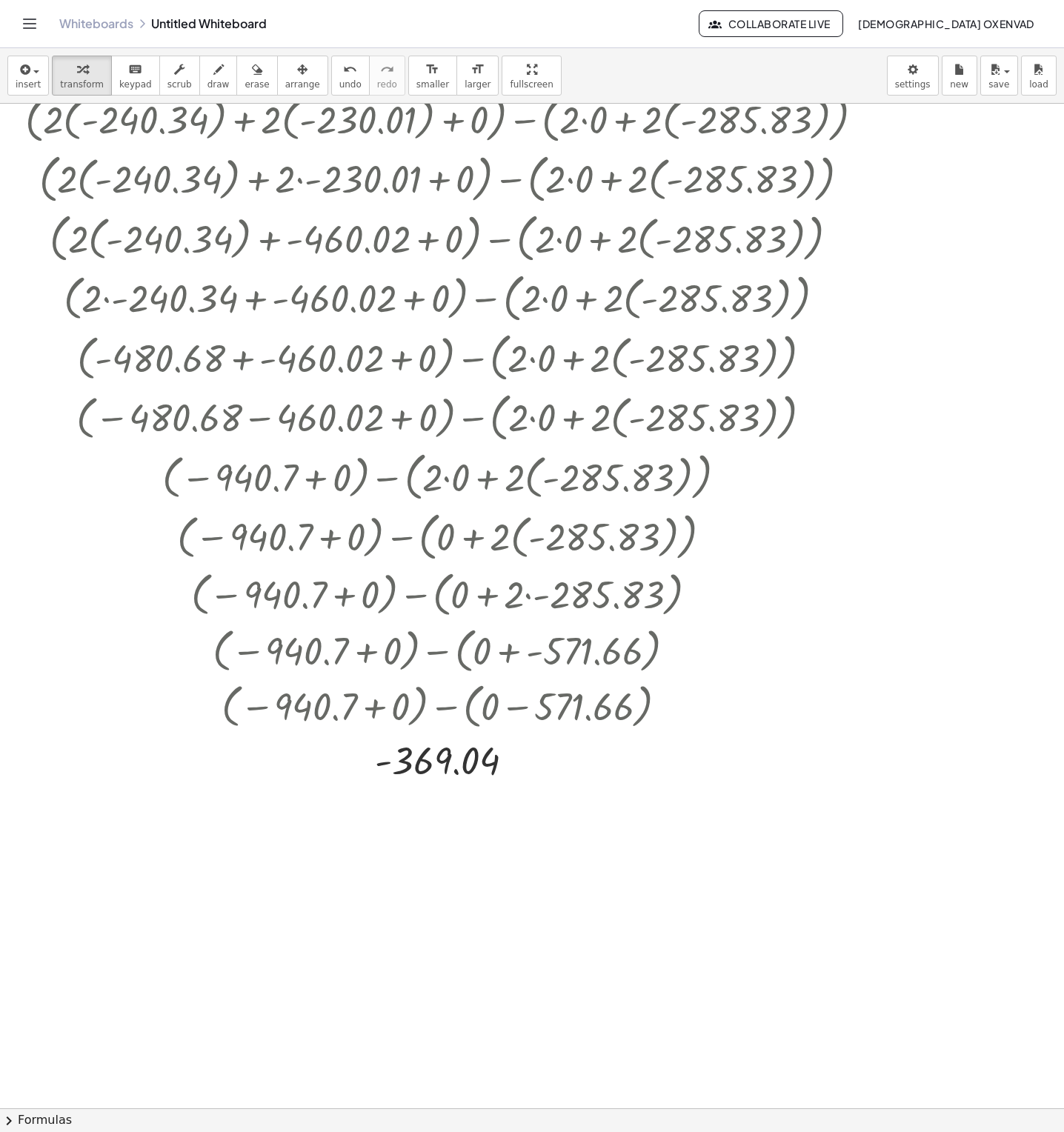
scroll to position [297, 0]
